Goal: Task Accomplishment & Management: Manage account settings

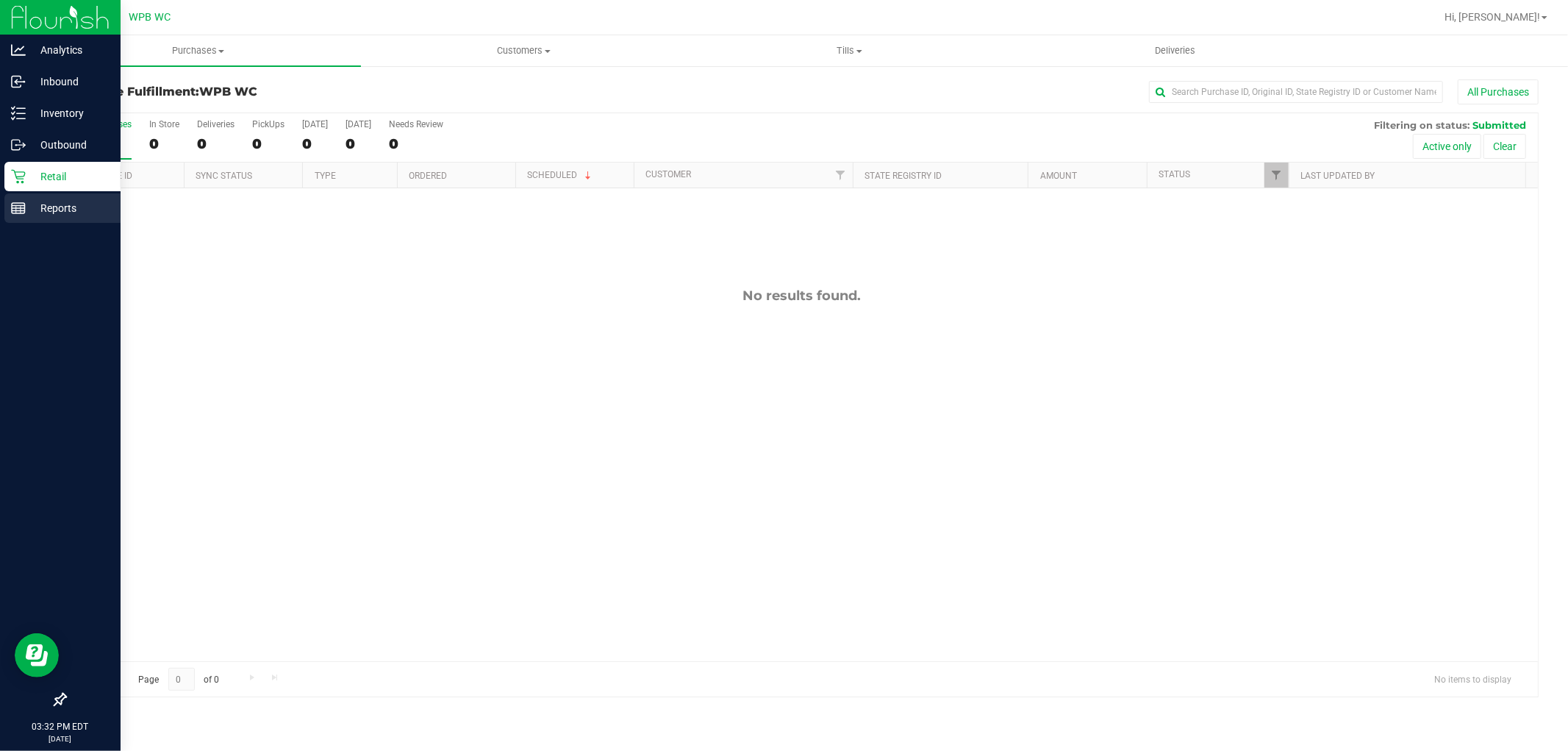
click at [18, 209] on icon at bounding box center [19, 208] width 15 height 15
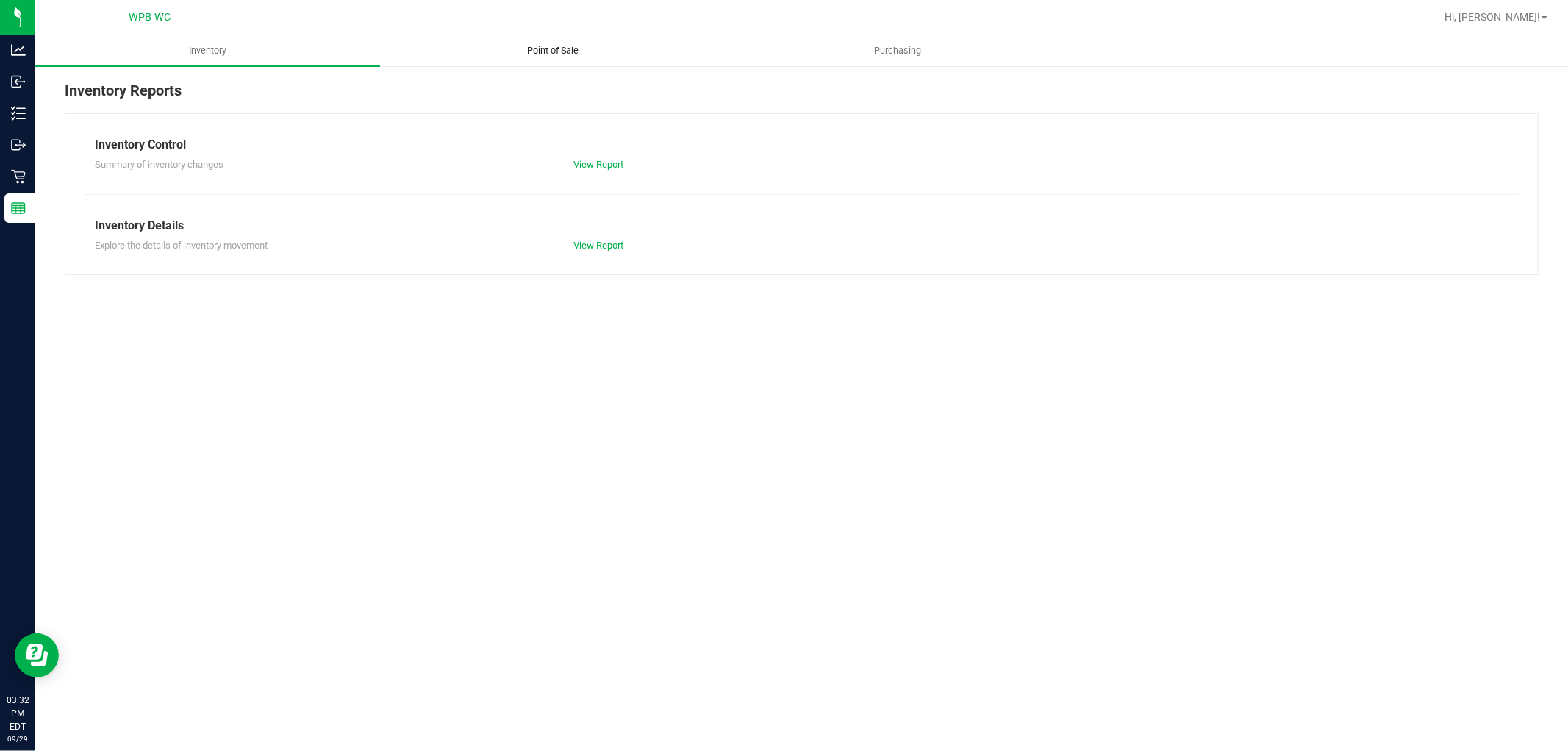
click at [555, 51] on span "Point of Sale" at bounding box center [553, 51] width 91 height 13
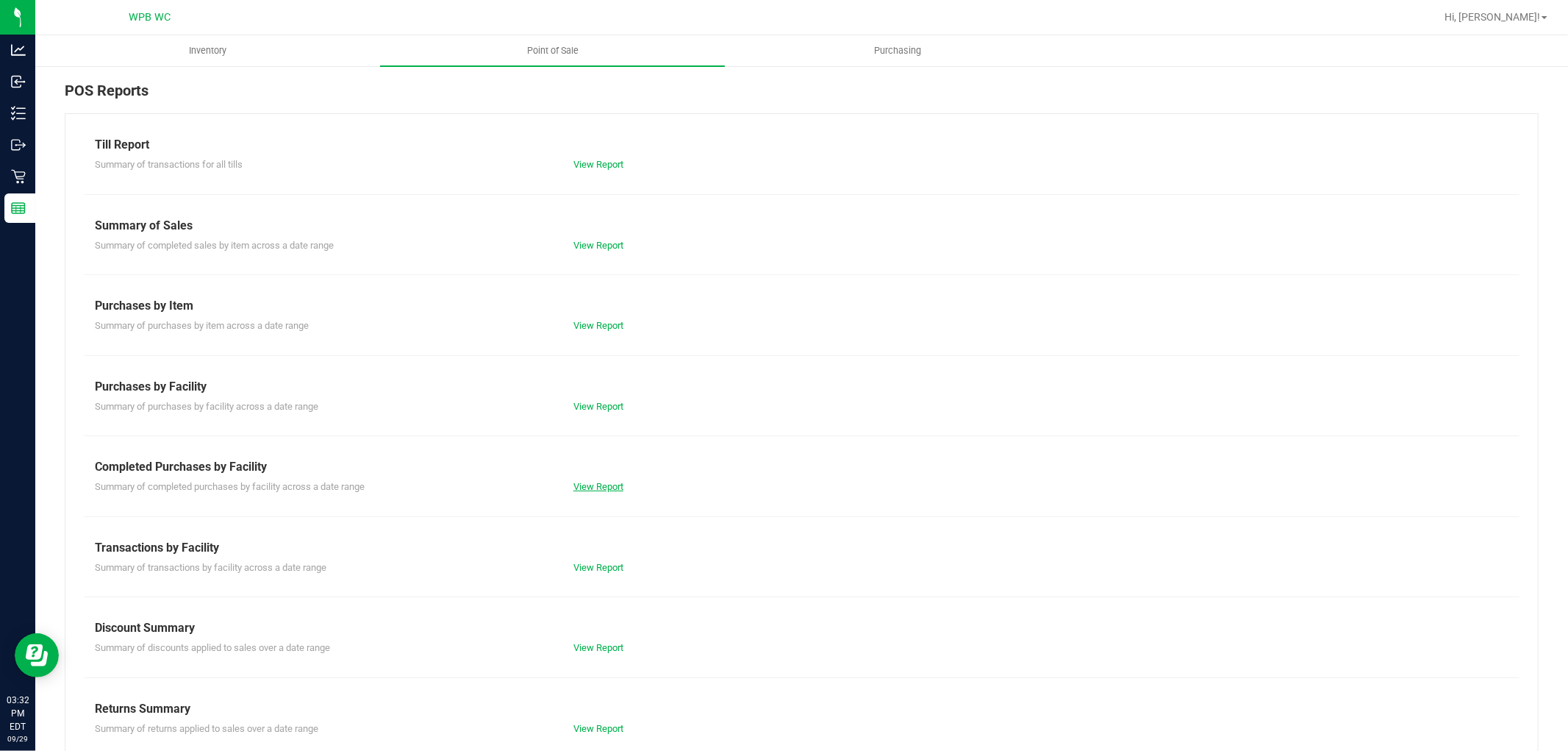
click at [580, 483] on link "View Report" at bounding box center [598, 487] width 50 height 11
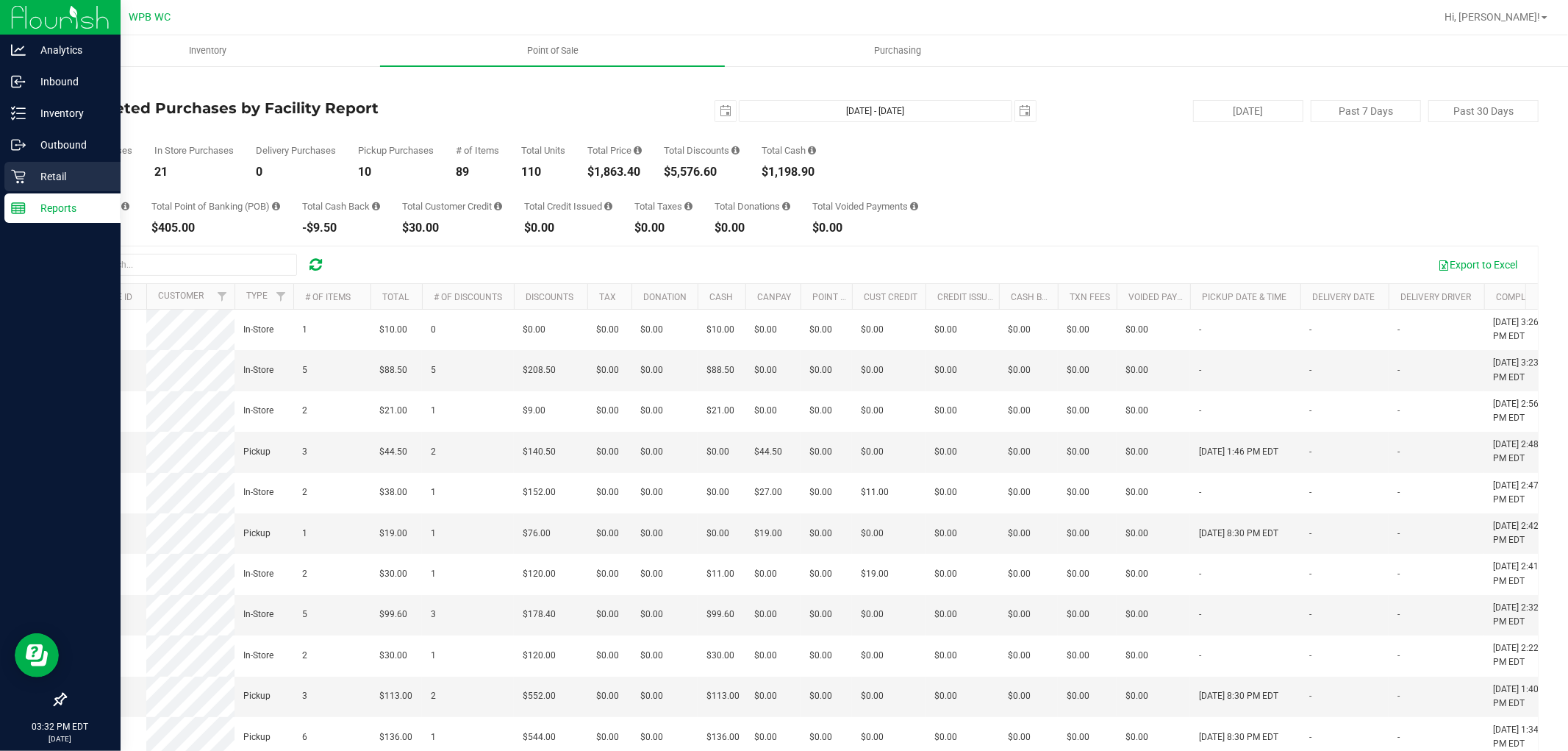
click at [18, 163] on div "Retail" at bounding box center [62, 176] width 116 height 29
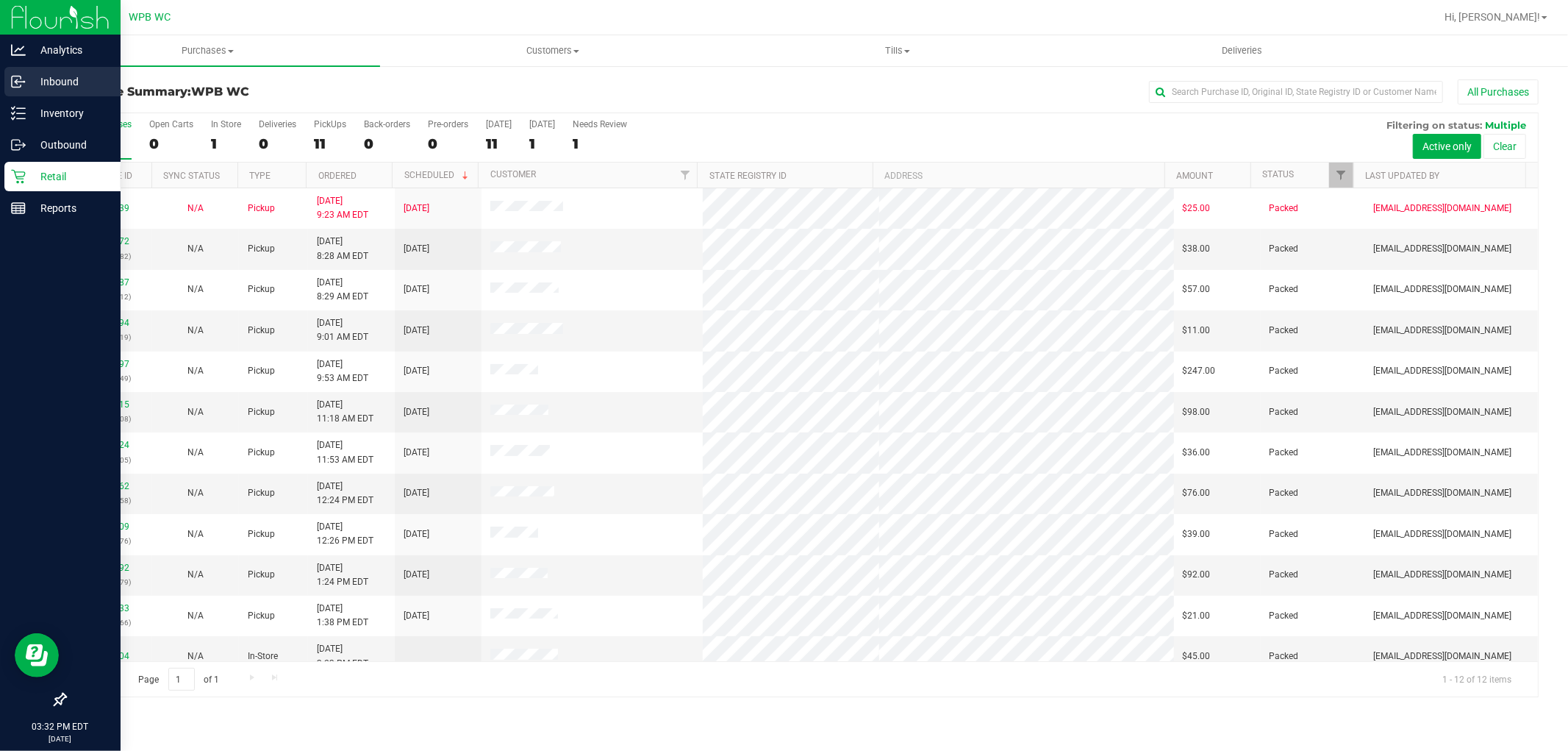
click at [61, 91] on div "Inbound" at bounding box center [62, 81] width 116 height 29
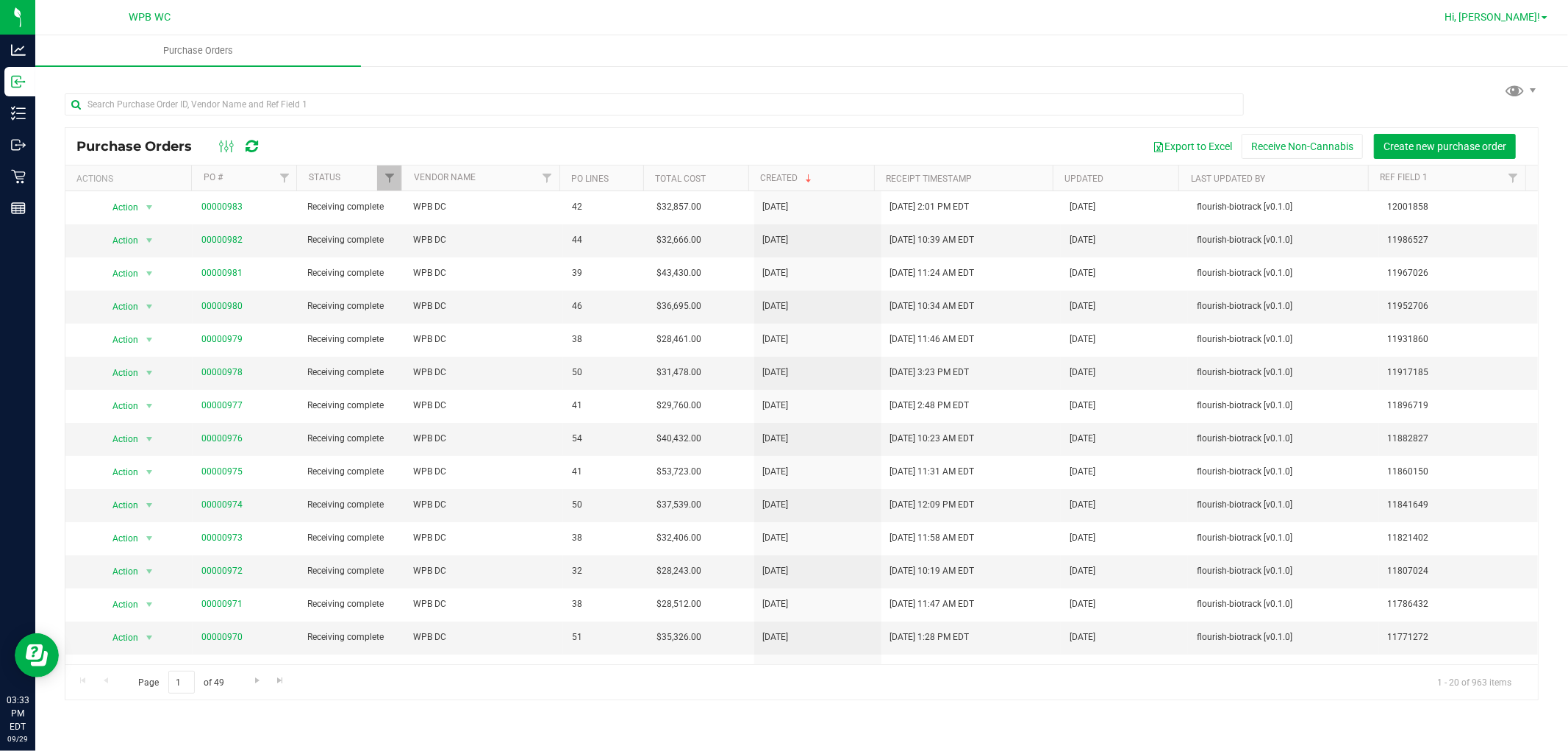
click at [1522, 16] on span "Hi, [PERSON_NAME]!" at bounding box center [1492, 17] width 96 height 11
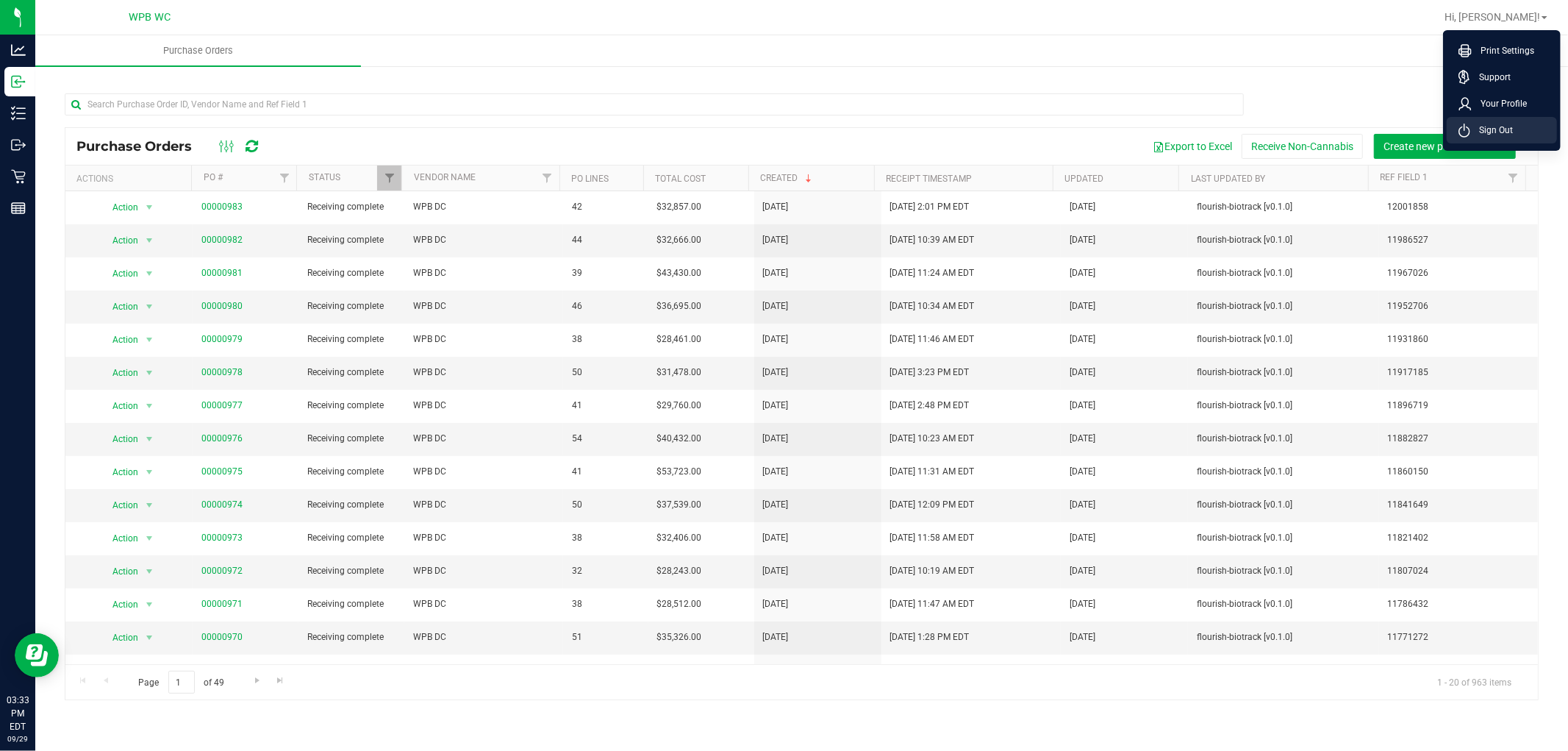
click at [1476, 135] on span "Sign Out" at bounding box center [1491, 131] width 43 height 15
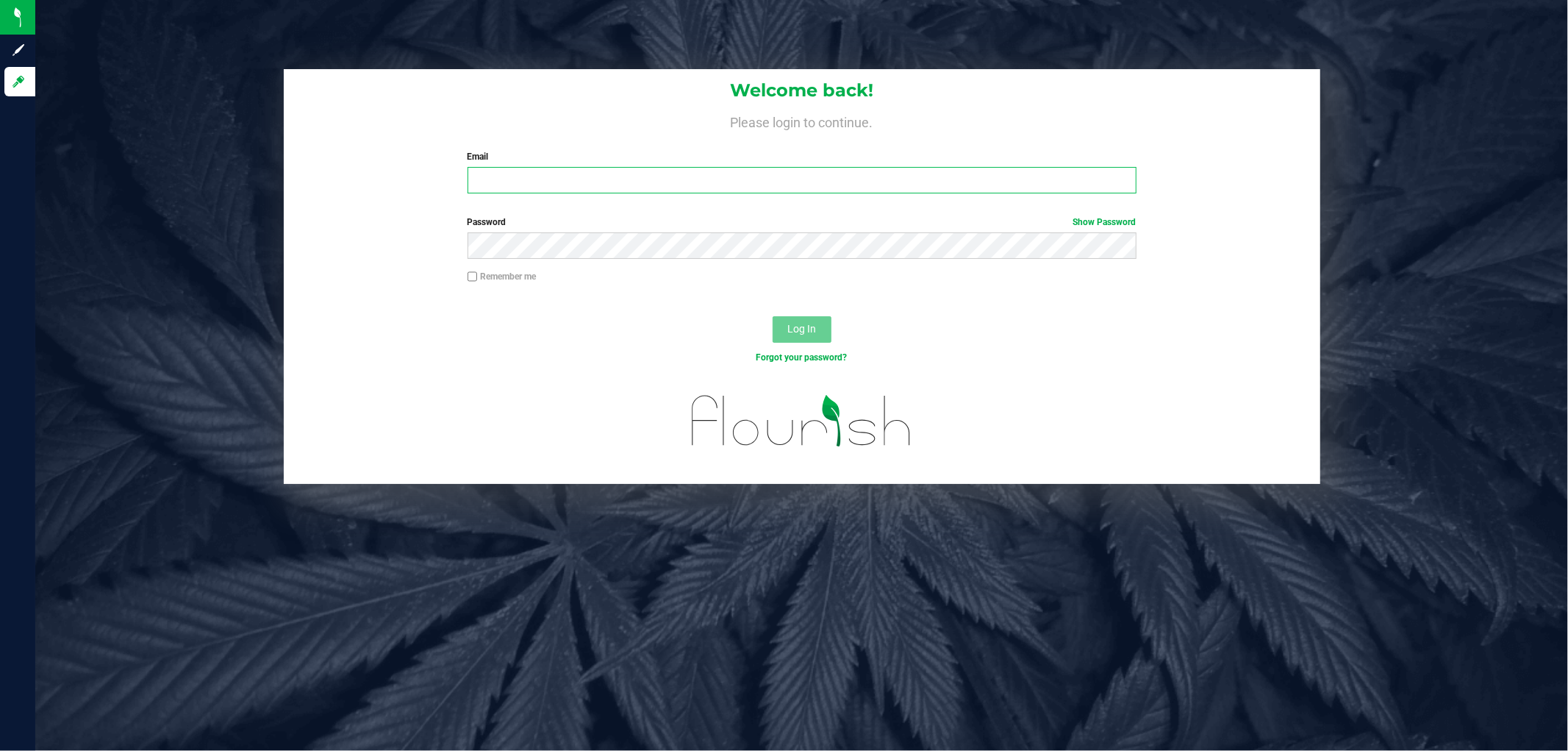
click at [957, 179] on input "Email" at bounding box center [802, 180] width 669 height 27
type input "[EMAIL_ADDRESS][DOMAIN_NAME]"
click at [773, 316] on button "Log In" at bounding box center [802, 330] width 59 height 27
